Goal: Contribute content

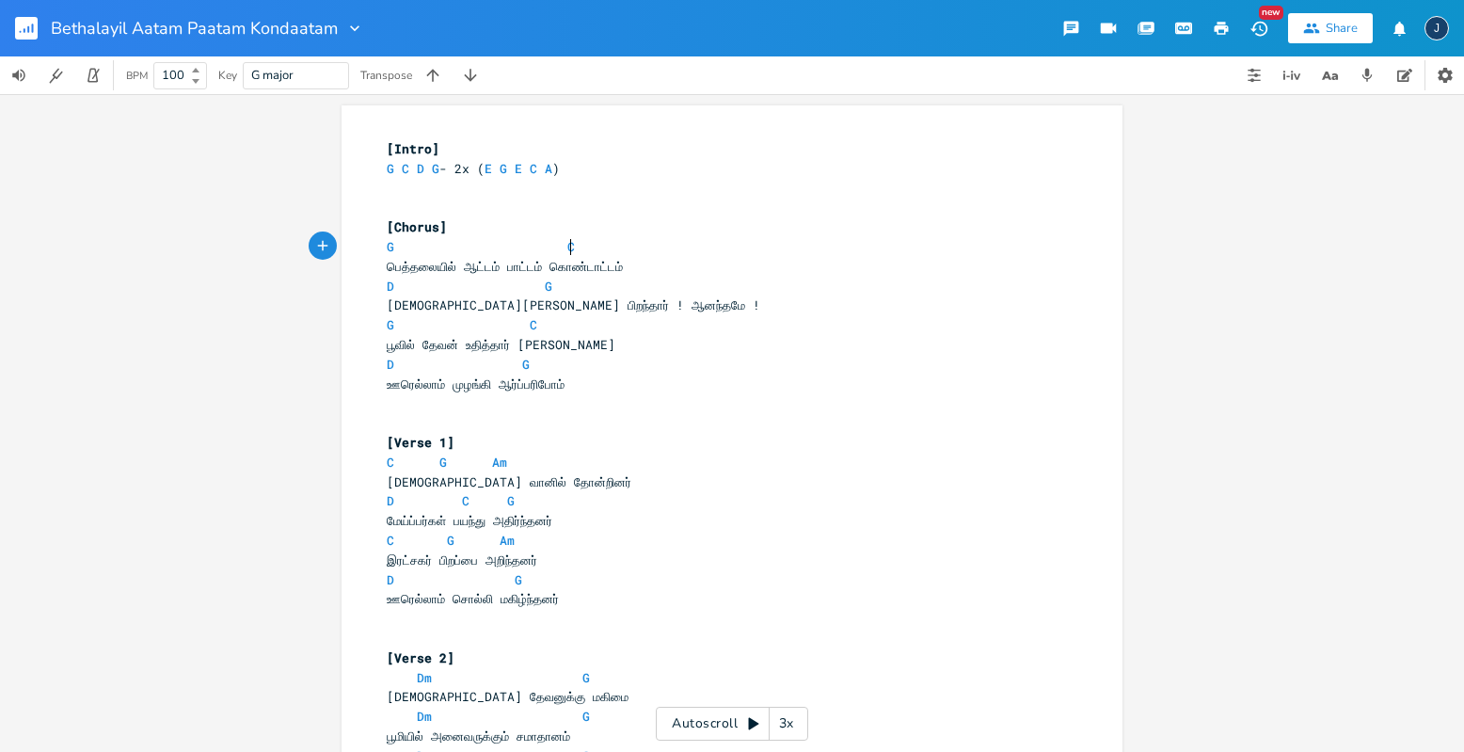
click at [653, 246] on pre "G C" at bounding box center [722, 247] width 679 height 20
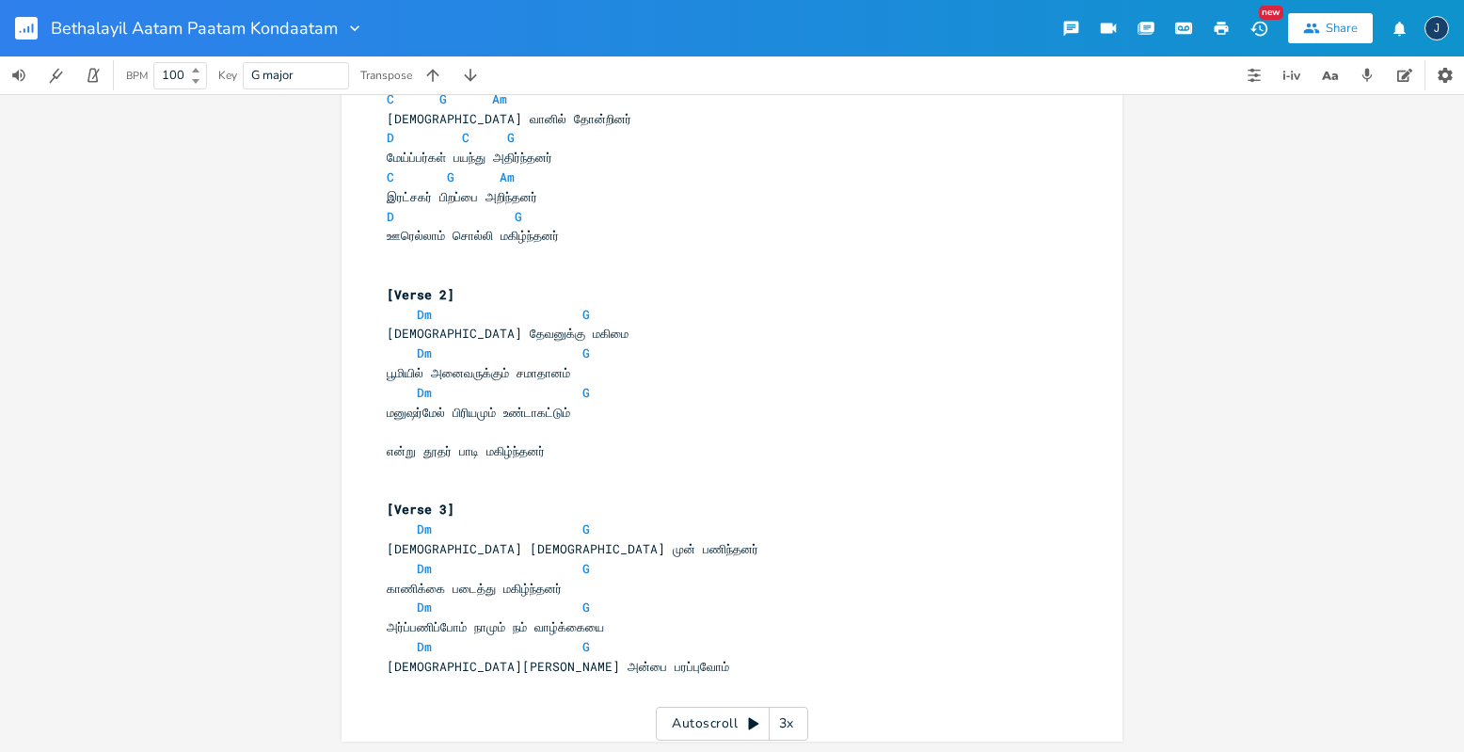
scroll to position [364, 0]
click at [510, 434] on pre "​" at bounding box center [722, 431] width 679 height 20
type textarea "D G"
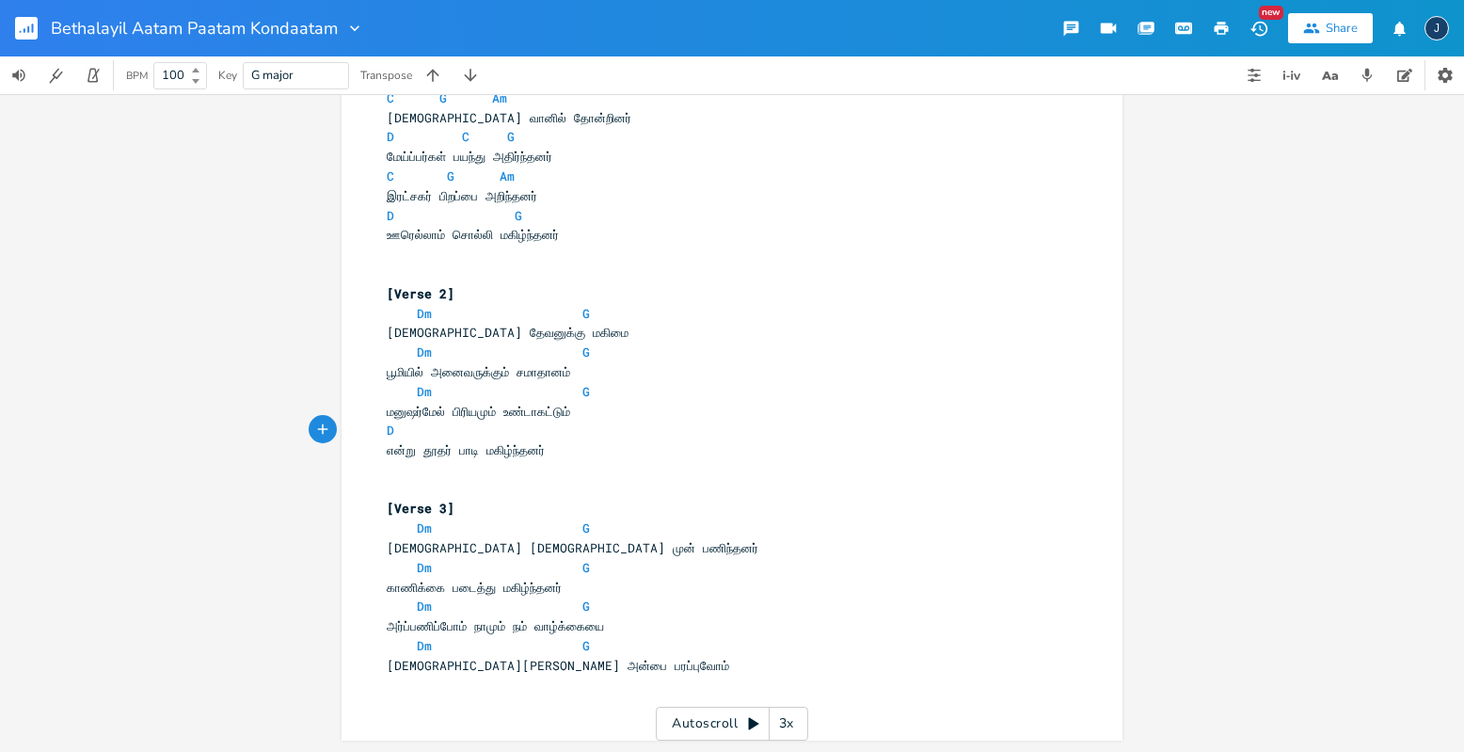
type textarea "D"
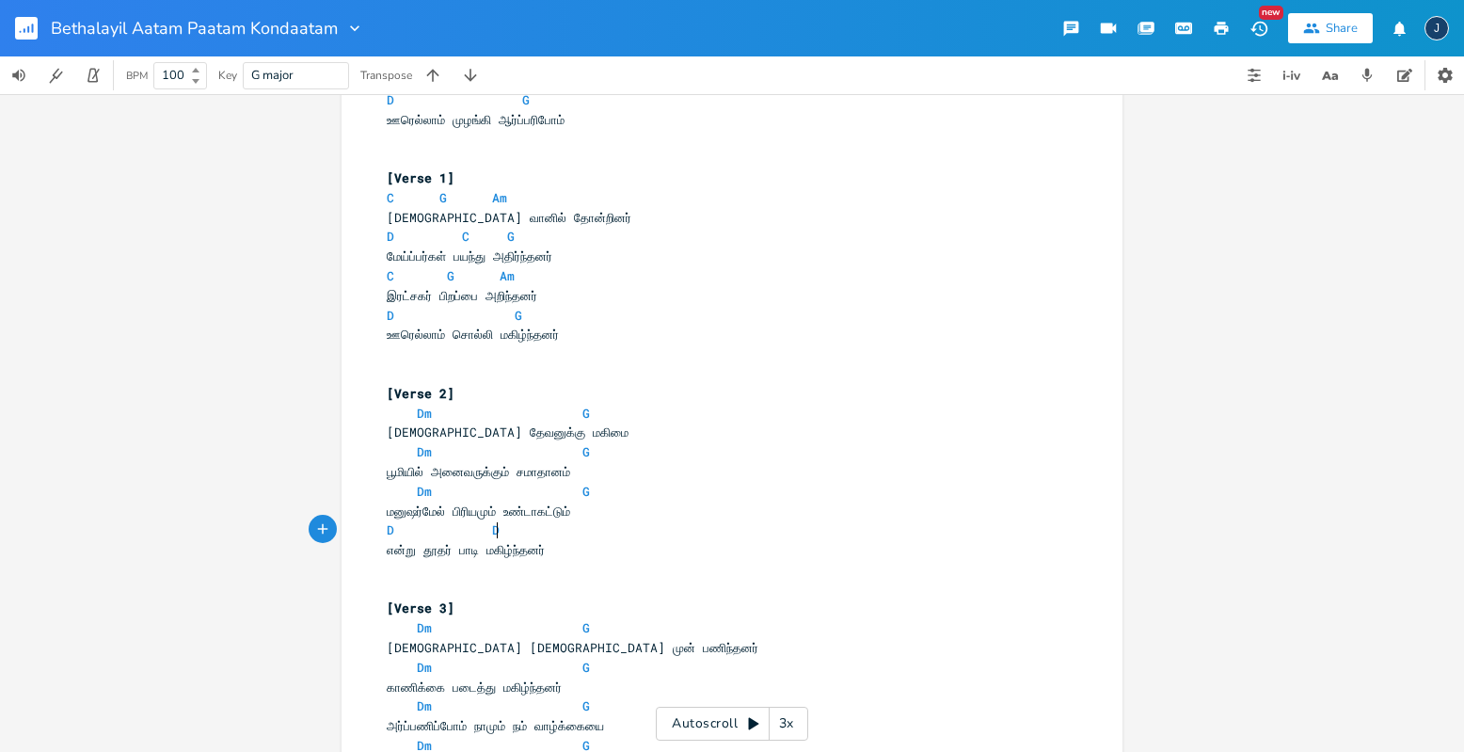
scroll to position [265, 0]
click at [866, 439] on pre "[DEMOGRAPHIC_DATA] தேவனுக்கு மகிமை" at bounding box center [722, 431] width 679 height 20
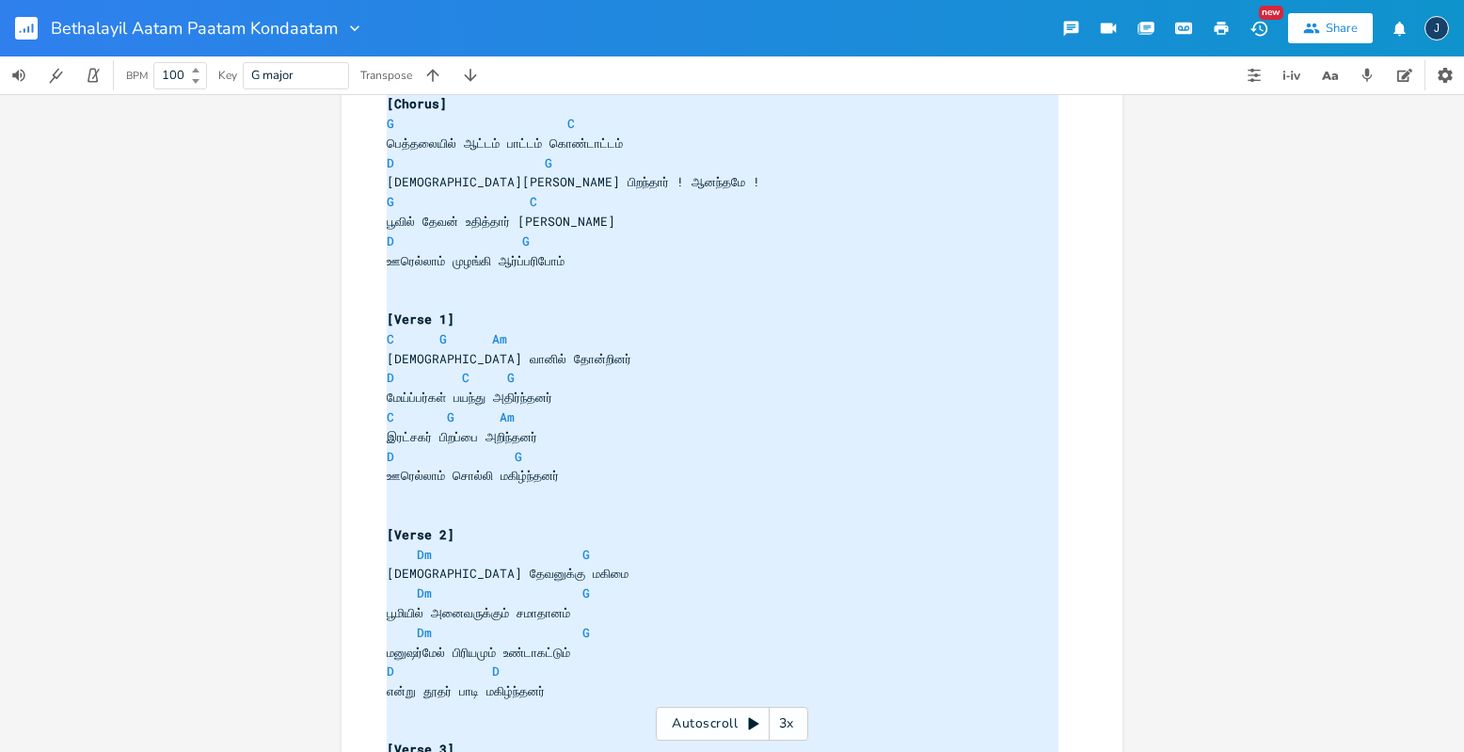
scroll to position [0, 0]
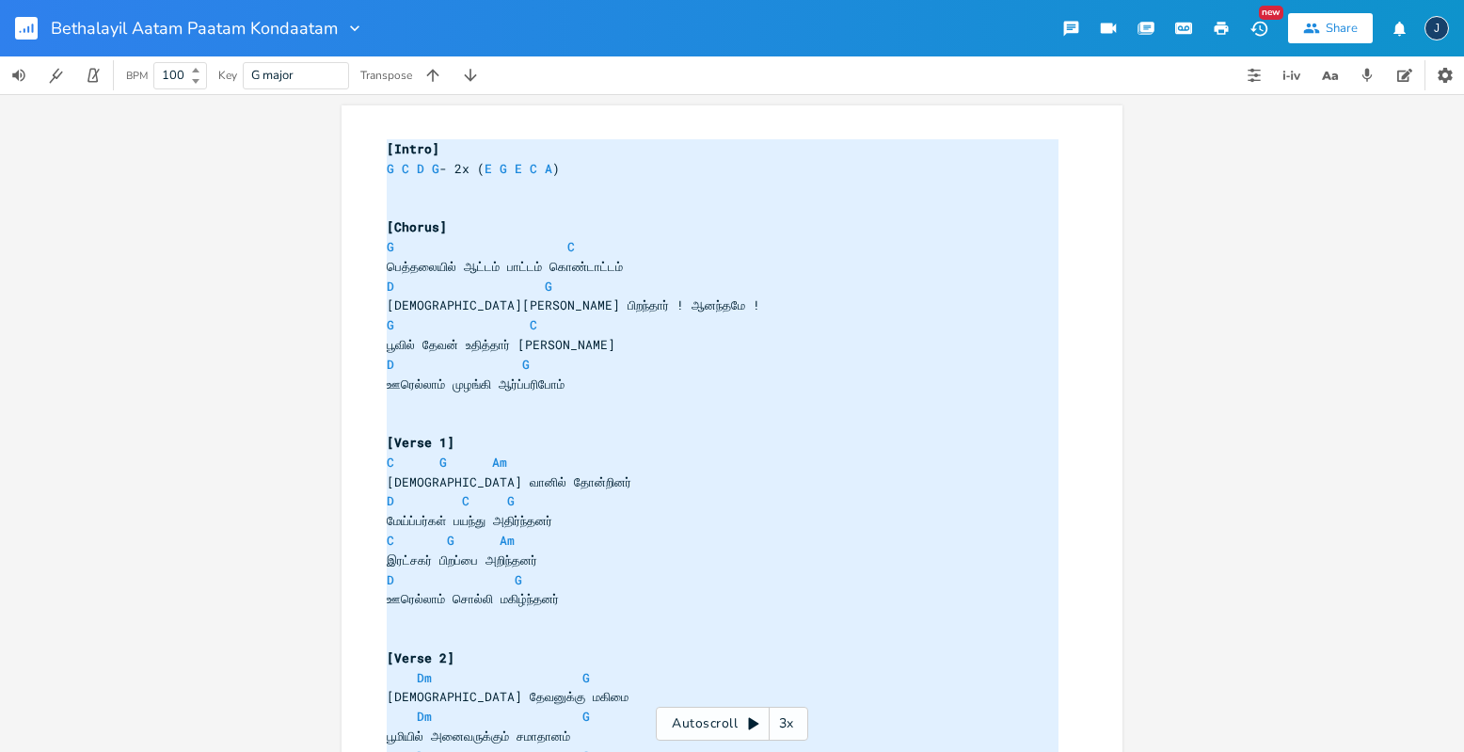
type textarea "[Lorem] I D S A - 7c (A E S D E) [Tempor] I U lெe்doைmிa் en்ad் mாv்qu் nொe்uா…"
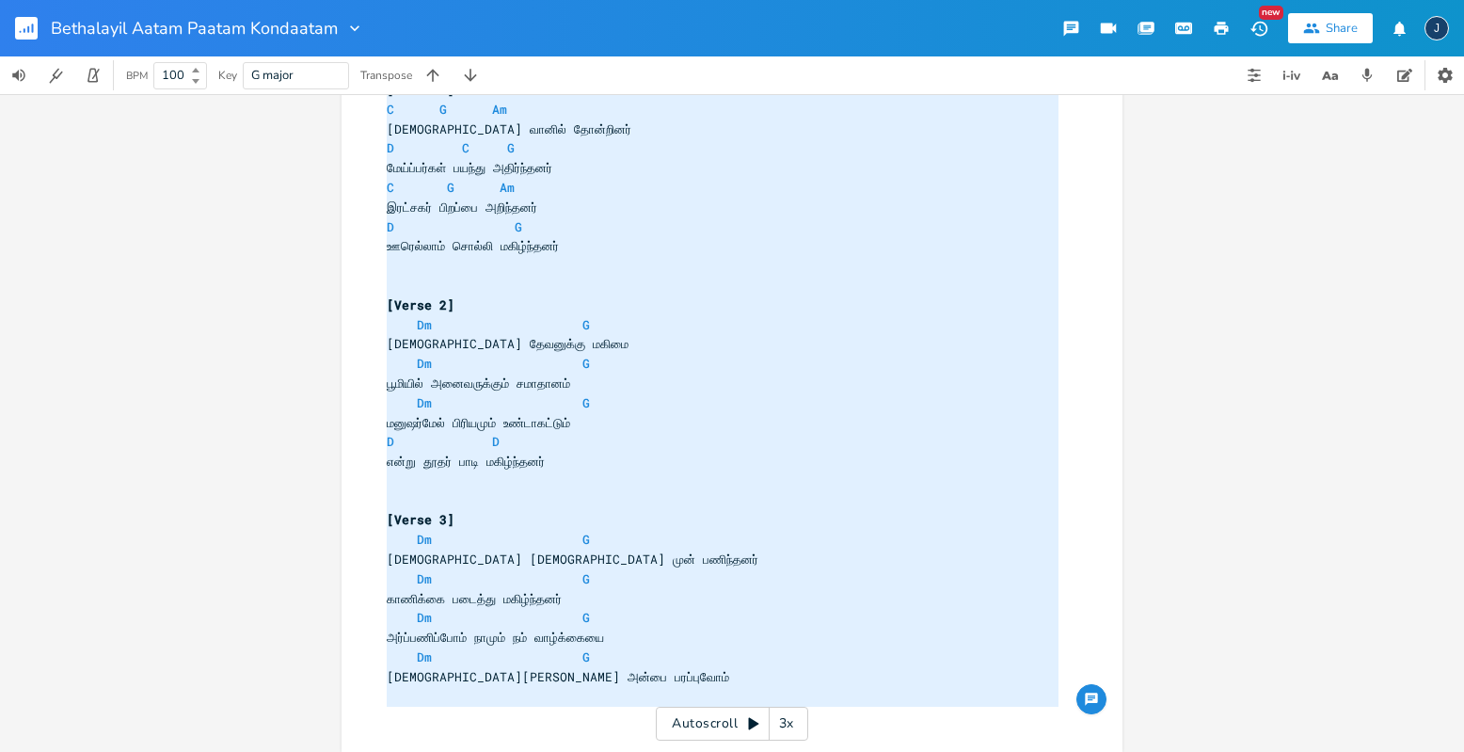
click at [1091, 421] on div "x [Intro] G C D G - 2x ( E G E C A ) ​ ​ [Chorus] G C பெத்தலையில் ஆட்டம் பாட்டம…" at bounding box center [746, 256] width 726 height 946
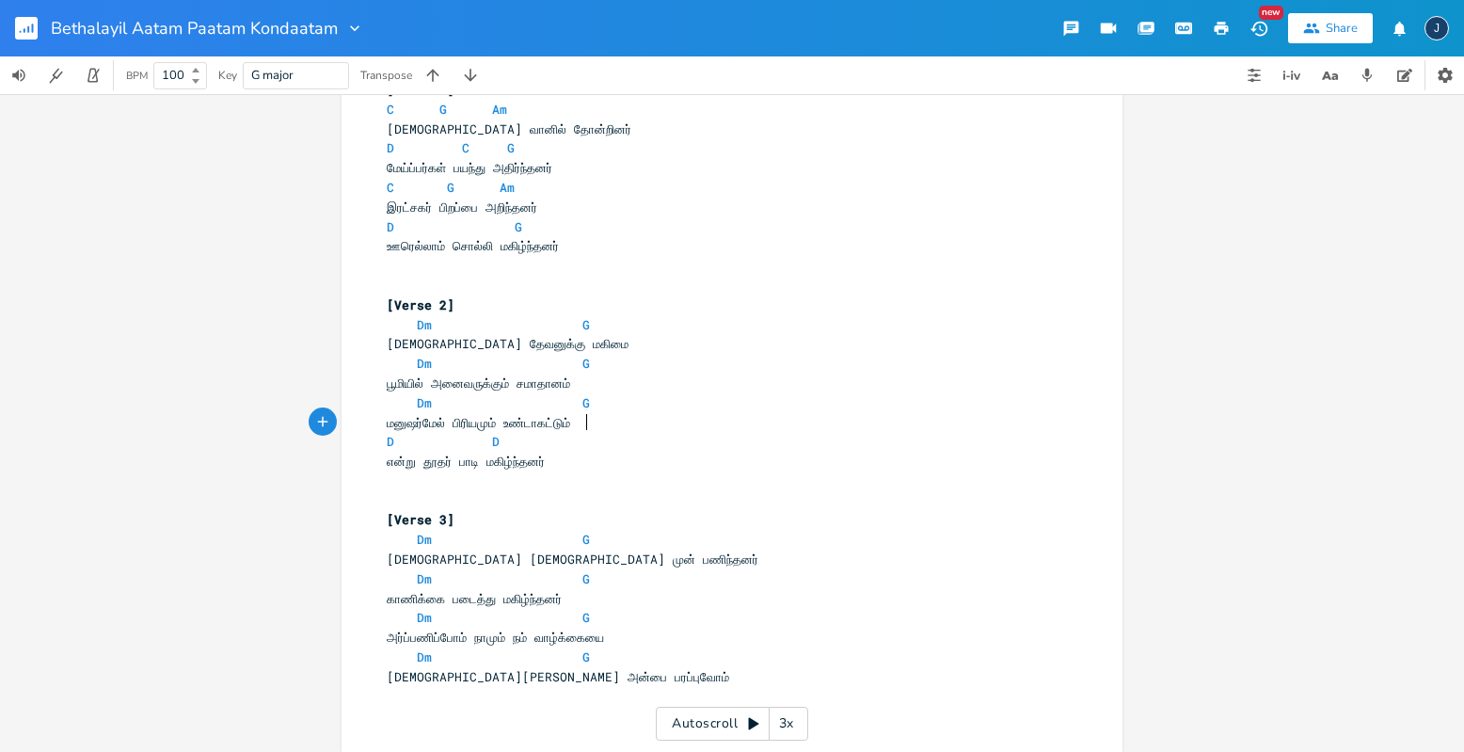
scroll to position [364, 0]
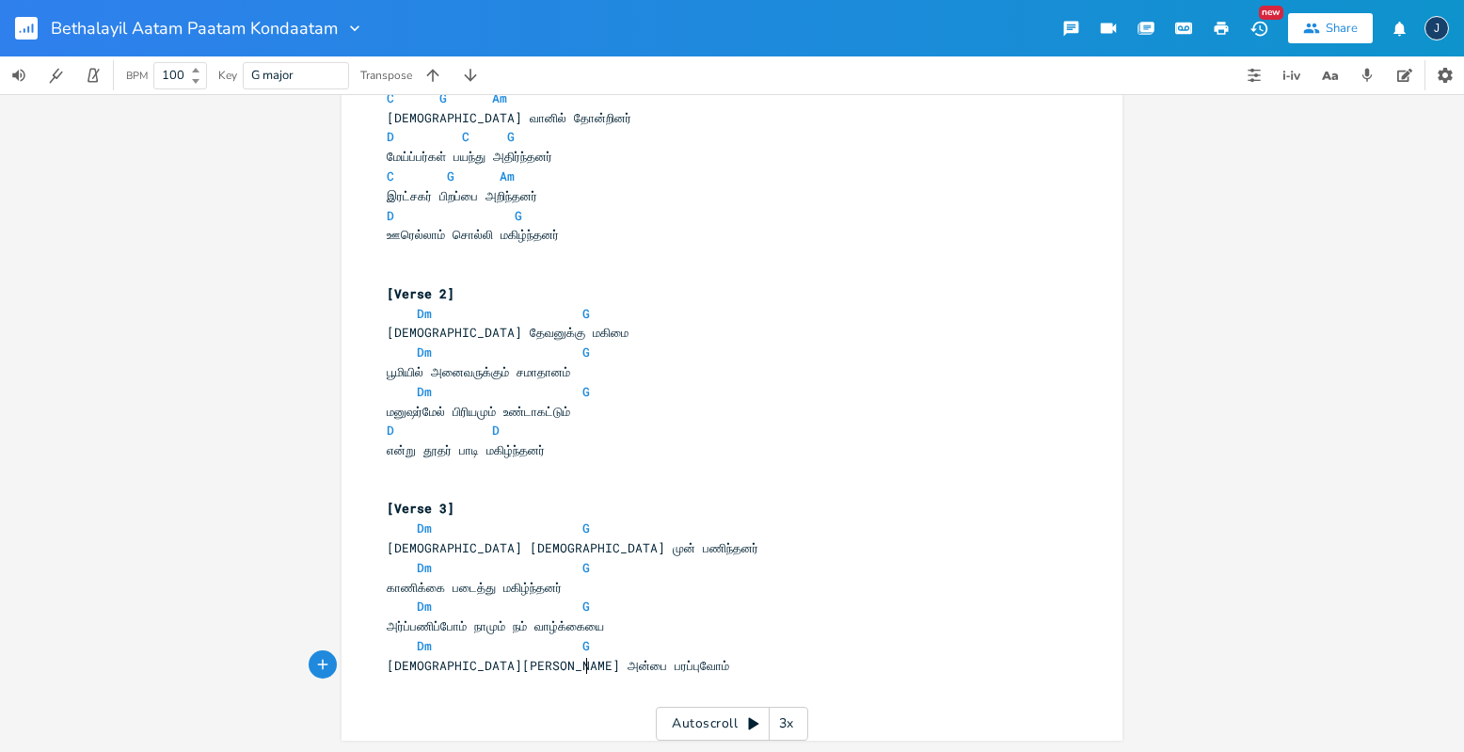
click at [618, 668] on pre "[DEMOGRAPHIC_DATA][PERSON_NAME] அன்பை பரப்புவோம்" at bounding box center [722, 666] width 679 height 20
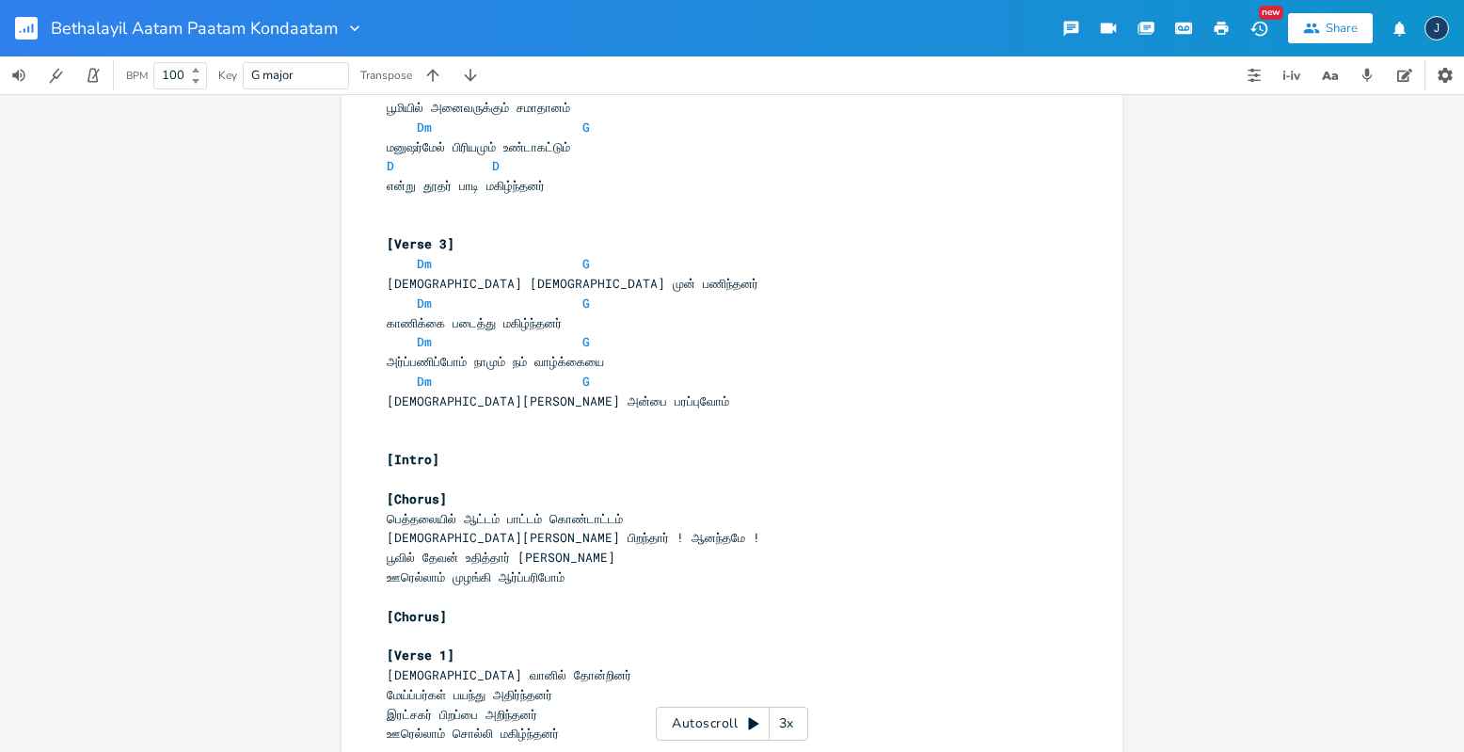
scroll to position [612, 0]
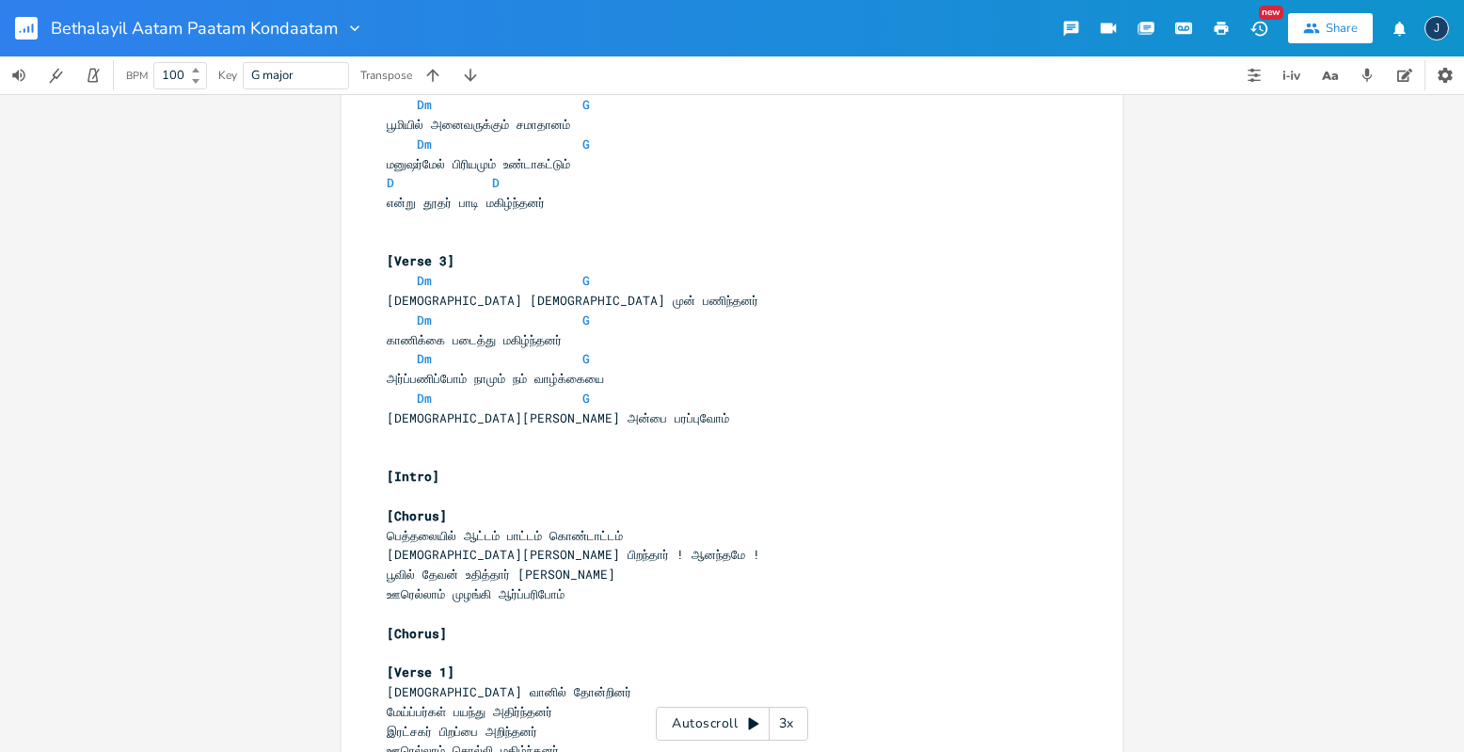
click at [399, 448] on pre "​" at bounding box center [722, 457] width 679 height 20
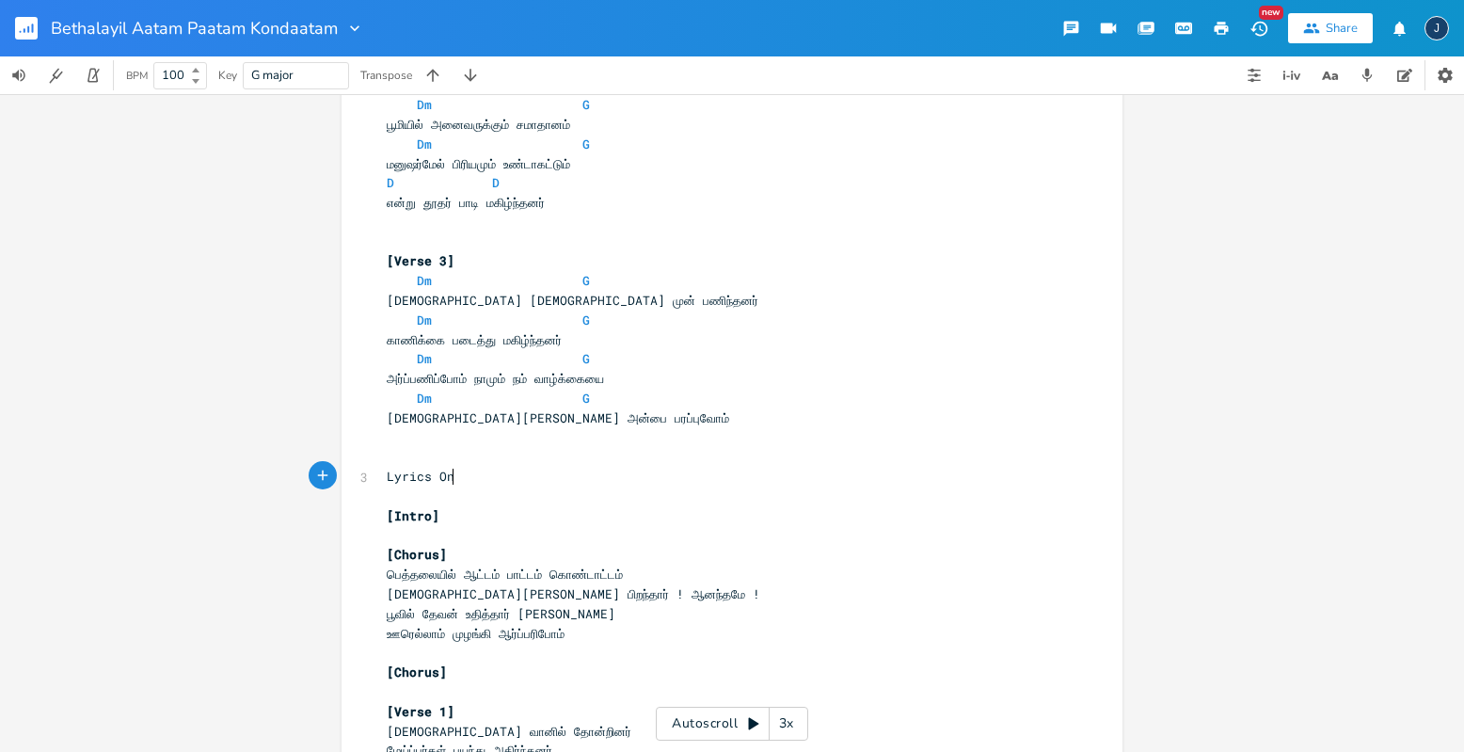
scroll to position [0, 60]
type textarea "Lyrics Only - 110"
type textarea "pbm"
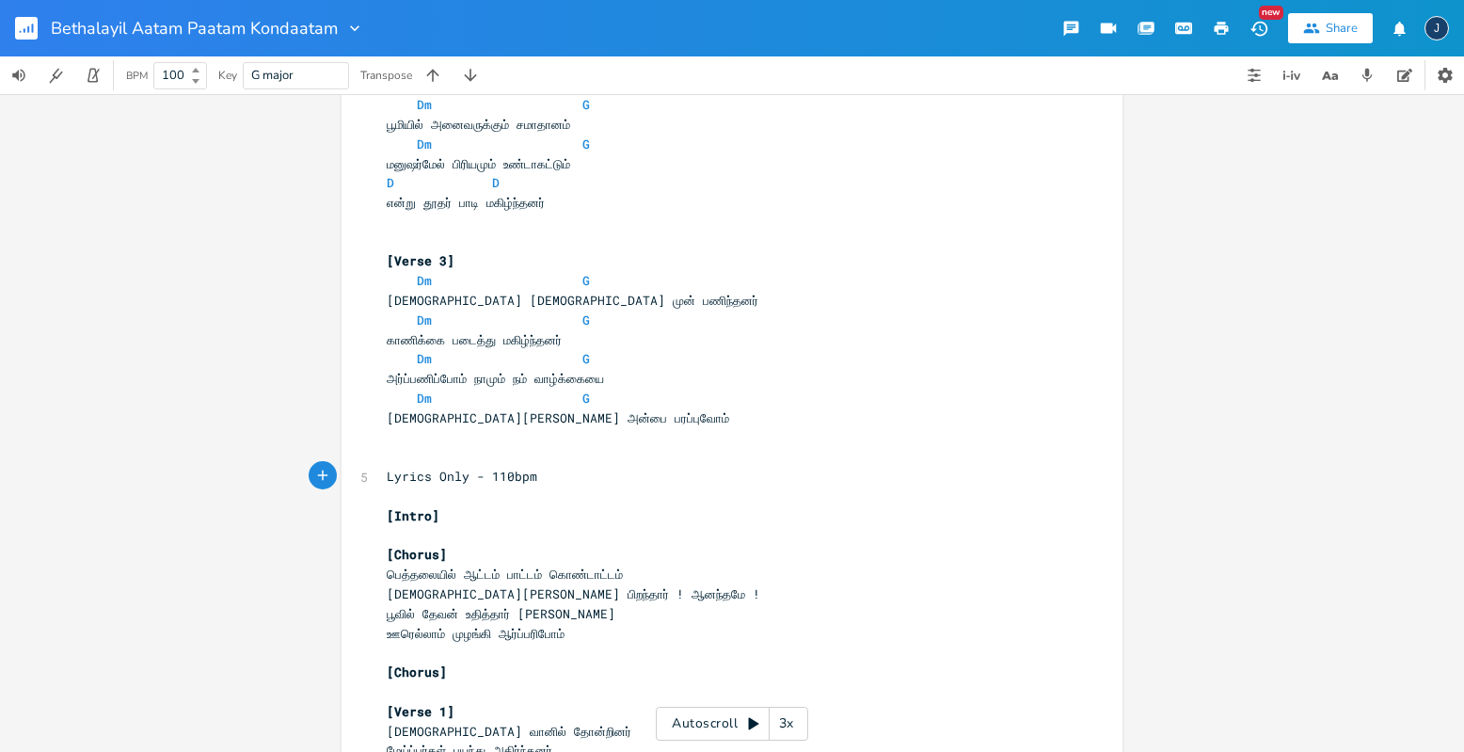
type textarea "bpm D"
click at [615, 455] on pre "​" at bounding box center [722, 457] width 679 height 20
